Goal: Check status: Check status

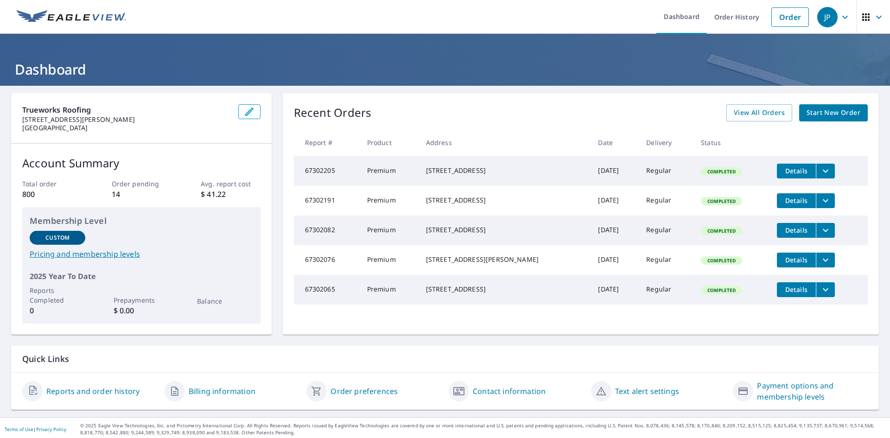
scroll to position [3, 0]
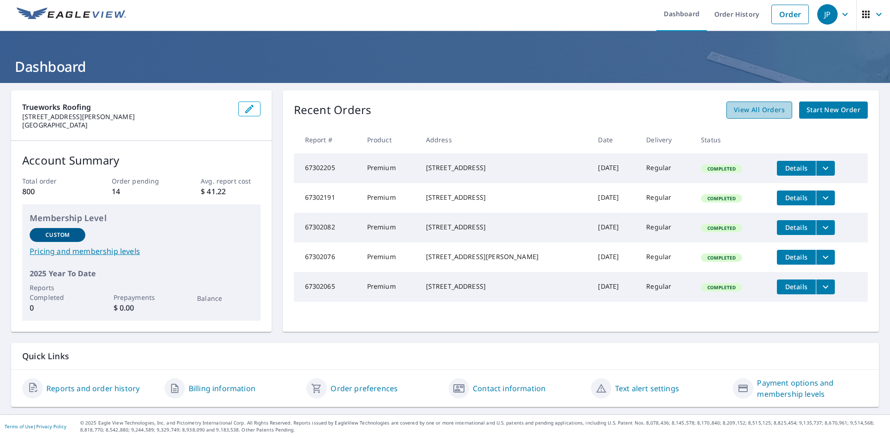
click at [735, 104] on link "View All Orders" at bounding box center [759, 109] width 66 height 17
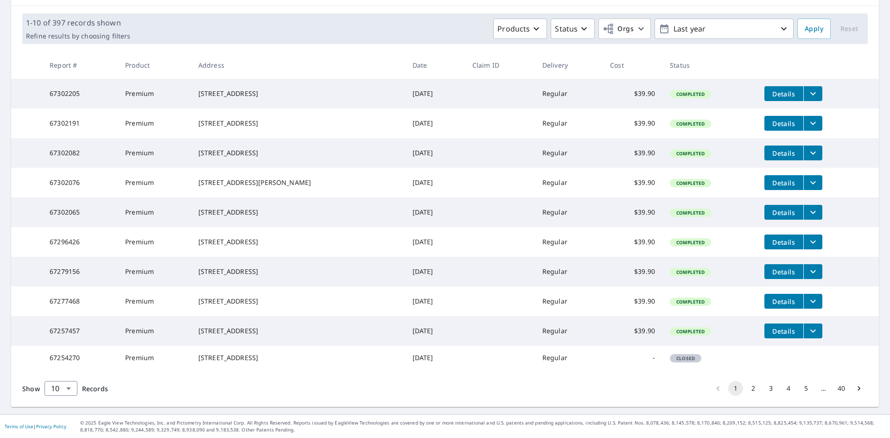
scroll to position [169, 0]
click at [748, 385] on button "2" at bounding box center [752, 388] width 15 height 15
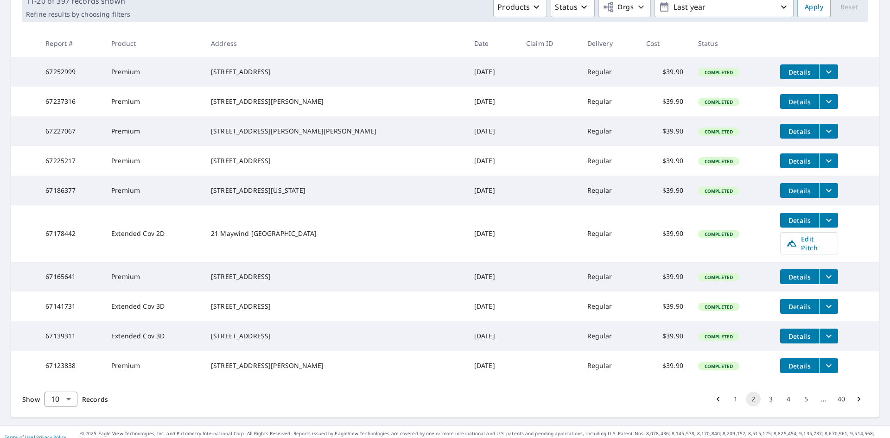
scroll to position [93, 0]
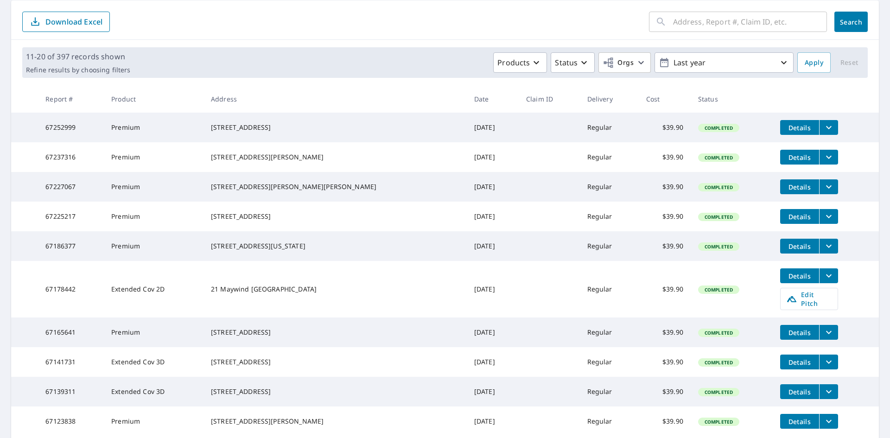
click at [467, 135] on td "[DATE]" at bounding box center [493, 128] width 52 height 30
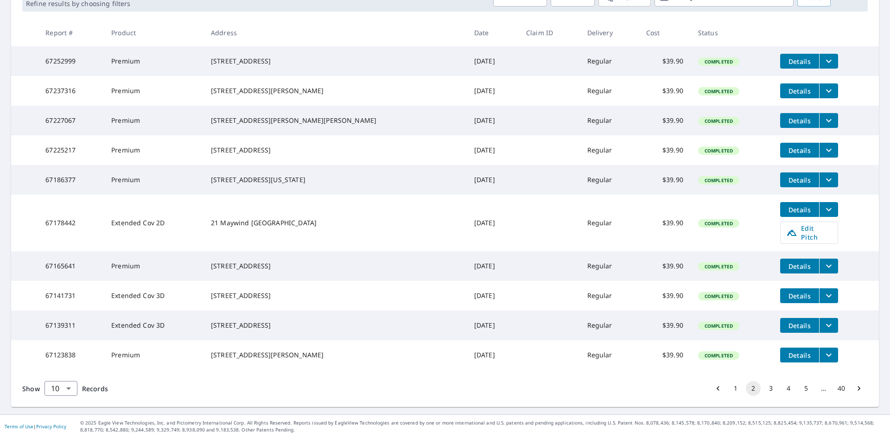
scroll to position [186, 0]
click at [730, 386] on button "1" at bounding box center [735, 388] width 15 height 15
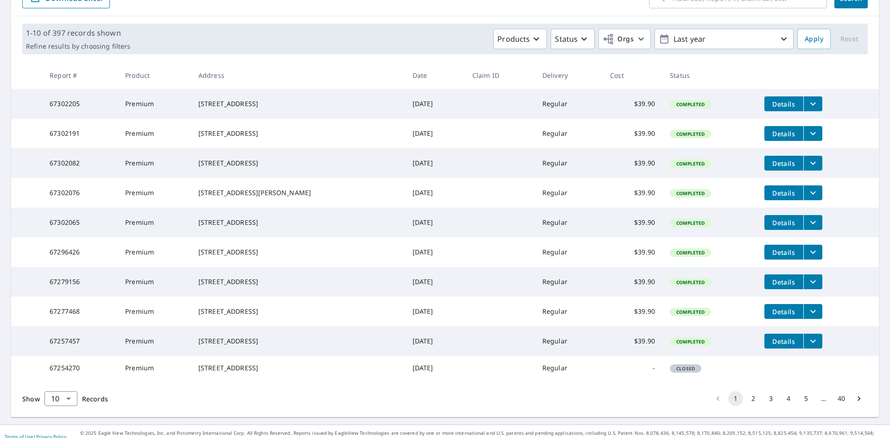
scroll to position [169, 0]
